Goal: Task Accomplishment & Management: Manage account settings

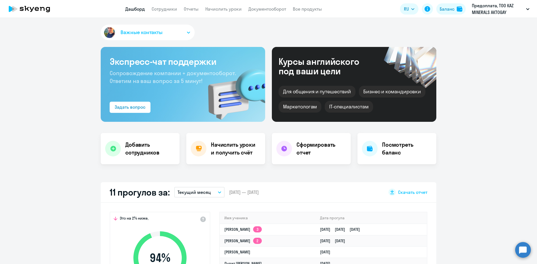
select select "30"
click at [451, 12] on button "Баланс" at bounding box center [450, 8] width 29 height 11
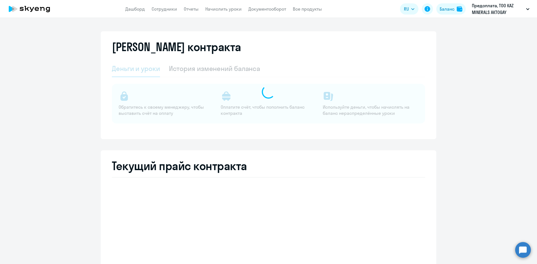
select select "english_adult_not_native_speaker"
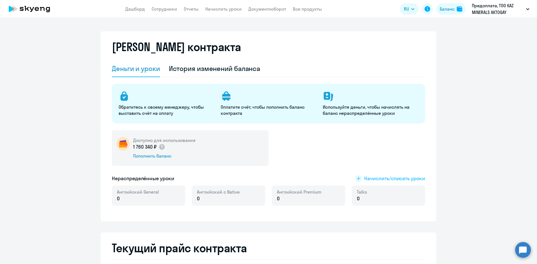
click at [391, 177] on span "Начислить/списать уроки" at bounding box center [394, 178] width 61 height 7
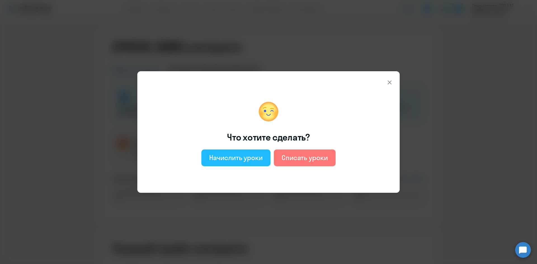
click at [235, 156] on div "Начислить уроки" at bounding box center [235, 157] width 53 height 9
select select "english_adult_not_native_speaker"
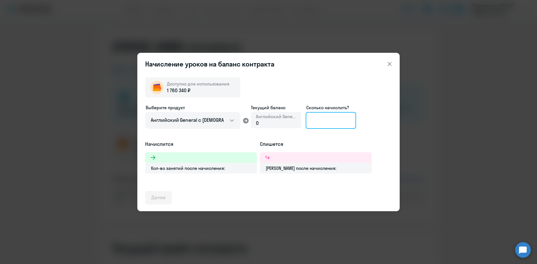
click at [318, 121] on input at bounding box center [331, 120] width 50 height 17
type input "1"
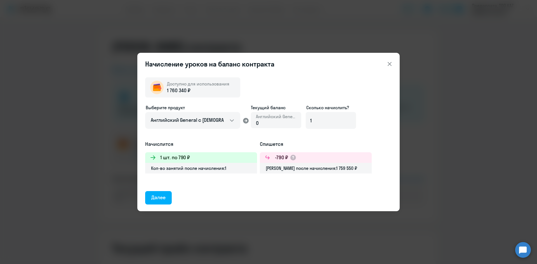
click at [394, 61] on button at bounding box center [389, 63] width 11 height 11
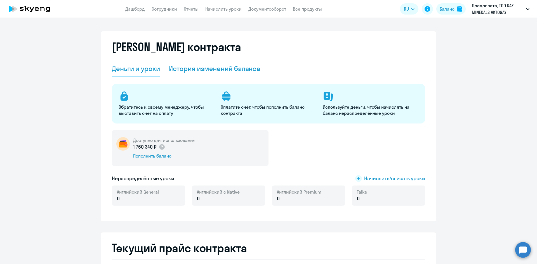
click at [190, 72] on div "История изменений баланса" at bounding box center [214, 68] width 91 height 9
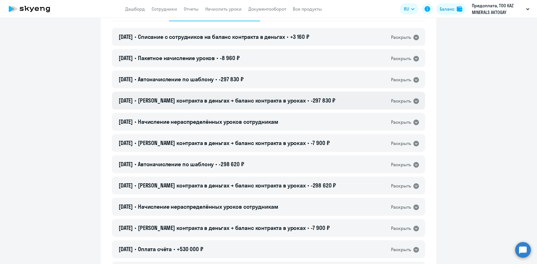
scroll to position [28, 0]
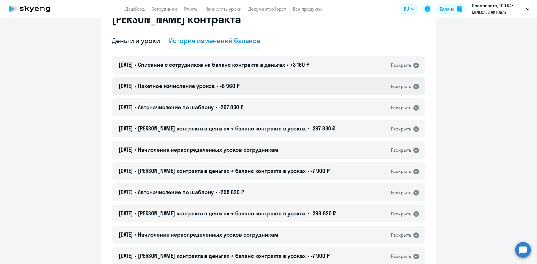
click at [199, 88] on span "Пакетное начисление уроков" at bounding box center [176, 86] width 77 height 7
